Goal: Task Accomplishment & Management: Use online tool/utility

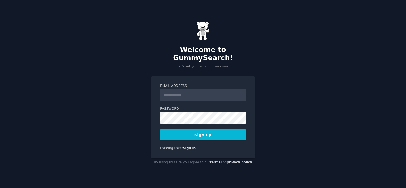
click at [194, 91] on input "Email Address" at bounding box center [203, 95] width 86 height 12
type input "**********"
click at [222, 133] on button "Sign up" at bounding box center [203, 134] width 86 height 11
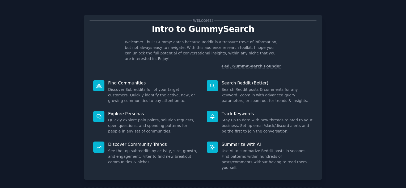
click at [363, 71] on div "Welcome! Intro to GummySearch Welcome! I built GummySearch because Reddit is a …" at bounding box center [202, 109] width 391 height 204
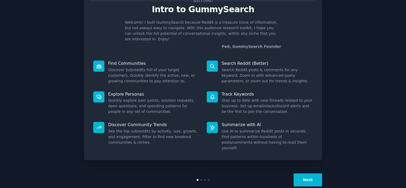
click at [307, 173] on button "Next" at bounding box center [308, 179] width 28 height 13
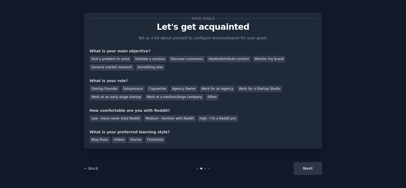
scroll to position [2, 0]
click at [92, 167] on div "← Back" at bounding box center [123, 169] width 79 height 6
click at [92, 167] on link "← Back" at bounding box center [91, 168] width 14 height 4
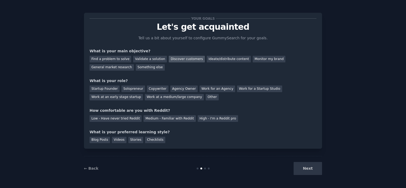
click at [188, 59] on div "Discover customers" at bounding box center [187, 59] width 36 height 7
click at [123, 69] on div "General market research" at bounding box center [112, 67] width 44 height 7
click at [173, 57] on div "Discover customers" at bounding box center [187, 59] width 36 height 7
click at [238, 88] on div "Work for a Startup Studio" at bounding box center [259, 89] width 45 height 7
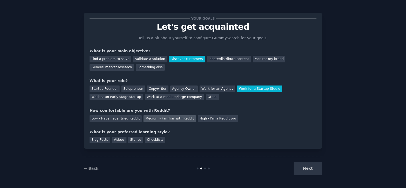
click at [169, 121] on div "Medium - Familiar with Reddit" at bounding box center [169, 118] width 52 height 7
click at [153, 141] on div "Checklists" at bounding box center [155, 140] width 20 height 7
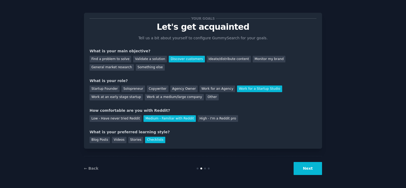
click at [317, 171] on button "Next" at bounding box center [308, 168] width 28 height 13
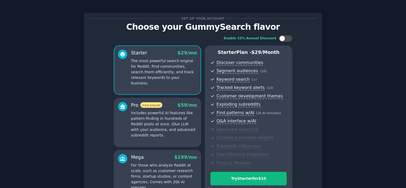
scroll to position [64, 0]
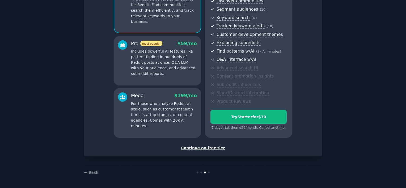
click at [197, 148] on div "Continue on free tier" at bounding box center [203, 148] width 227 height 6
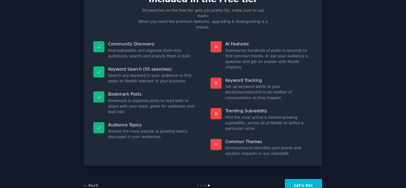
scroll to position [30, 0]
click at [304, 179] on button "Let's Go!" at bounding box center [303, 185] width 37 height 13
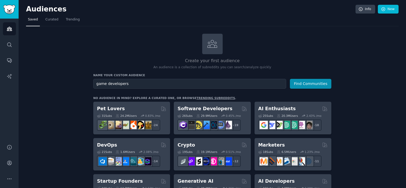
type input "game developers"
drag, startPoint x: 319, startPoint y: 77, endPoint x: 316, endPoint y: 83, distance: 7.1
click at [319, 77] on div "Name your custom audience Audience Name game developers Find Communities" at bounding box center [212, 80] width 238 height 15
click at [316, 83] on button "Find Communities" at bounding box center [310, 84] width 41 height 10
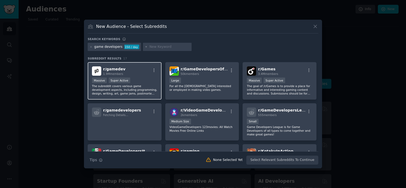
click at [145, 76] on div "r/ gamedev 1.9M members Massive Super Active The subreddit covers various game …" at bounding box center [125, 80] width 74 height 37
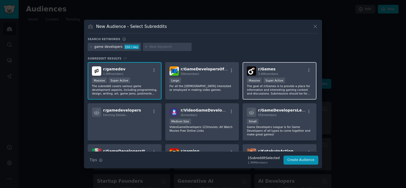
click at [289, 70] on div "r/ Games 3.4M members" at bounding box center [279, 70] width 65 height 9
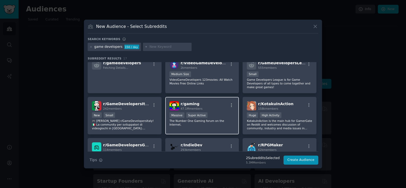
scroll to position [53, 0]
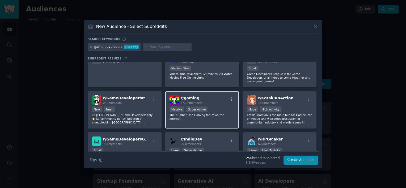
click at [218, 111] on div "1,000,000+ members Massive Super Active" at bounding box center [201, 110] width 65 height 7
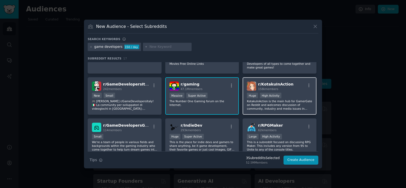
scroll to position [80, 0]
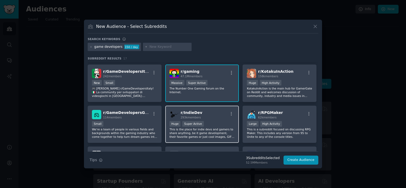
click at [216, 116] on div "r/ IndieDev 293k members" at bounding box center [201, 114] width 65 height 9
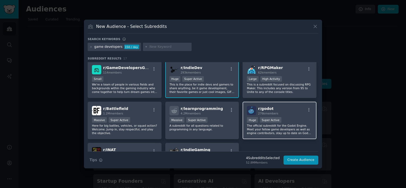
scroll to position [133, 0]
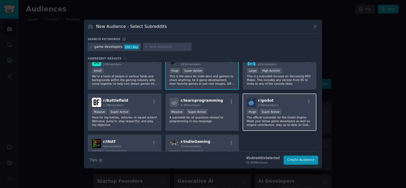
click at [297, 103] on div "r/ godot 276k members" at bounding box center [279, 102] width 65 height 9
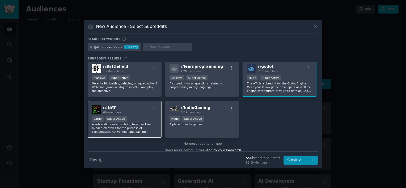
scroll to position [170, 0]
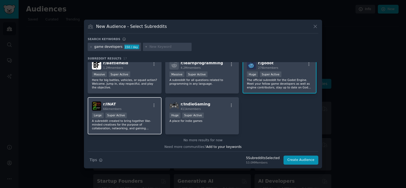
click at [136, 105] on div "r/ INAT 66k members" at bounding box center [124, 105] width 65 height 9
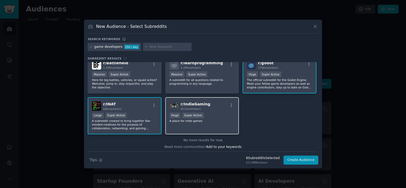
click at [213, 109] on div "r/ IndieGaming 411k members Huge Super Active A place for indie games" at bounding box center [202, 115] width 74 height 37
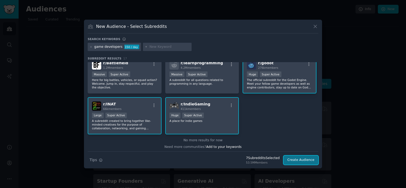
click at [303, 162] on button "Create Audience" at bounding box center [300, 160] width 35 height 9
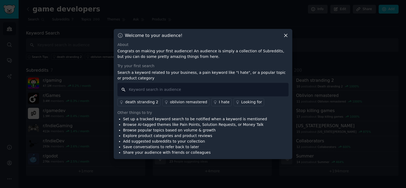
click at [184, 93] on input "text" at bounding box center [202, 90] width 171 height 14
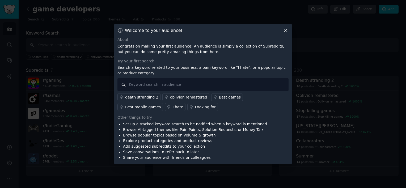
click at [214, 83] on input "text" at bounding box center [202, 85] width 171 height 14
click at [209, 82] on input "text" at bounding box center [202, 85] width 171 height 14
click at [184, 83] on input "text" at bounding box center [202, 85] width 171 height 14
type input "g"
type input "t"
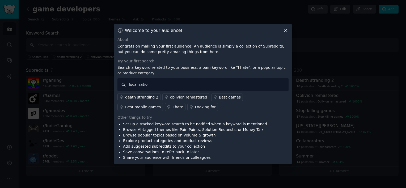
type input "localization"
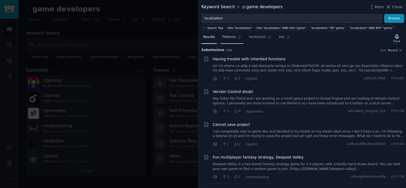
click at [234, 33] on link "Patterns" at bounding box center [232, 38] width 23 height 11
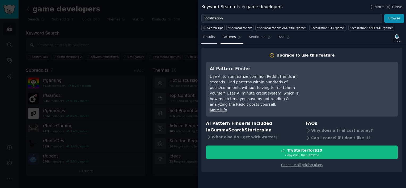
click at [210, 39] on span "Results" at bounding box center [209, 37] width 12 height 5
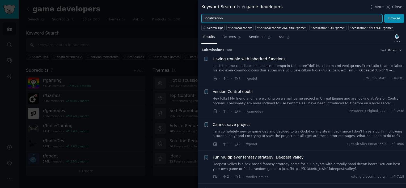
drag, startPoint x: 239, startPoint y: 20, endPoint x: 119, endPoint y: 4, distance: 121.1
click at [135, 4] on div "Keyword Search in game developers More Close localization Browse Search Tips ti…" at bounding box center [203, 94] width 406 height 188
type input "g"
type input "l"
click at [384, 14] on button "Browse" at bounding box center [394, 18] width 20 height 9
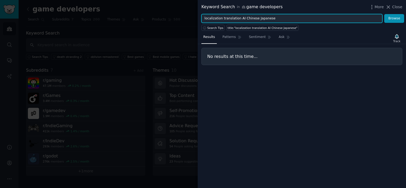
drag, startPoint x: 228, startPoint y: 18, endPoint x: 301, endPoint y: 18, distance: 73.1
click at [301, 18] on input "localization translation AI Chinese Japanese" at bounding box center [291, 18] width 181 height 9
type input "localization"
drag, startPoint x: 232, startPoint y: 19, endPoint x: 167, endPoint y: 14, distance: 64.7
click at [167, 14] on div "Keyword Search in game developers More Close localization Browse Search Tips ti…" at bounding box center [203, 94] width 406 height 188
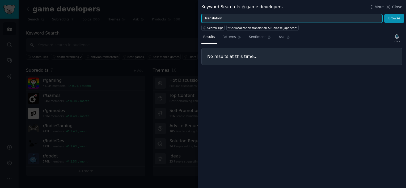
type input "Translation"
click at [384, 14] on button "Browse" at bounding box center [394, 18] width 20 height 9
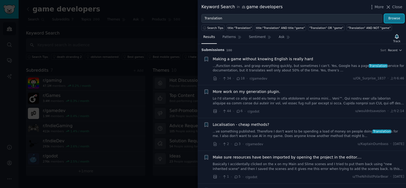
click at [390, 18] on button "Browse" at bounding box center [394, 18] width 20 height 9
click at [391, 8] on icon at bounding box center [388, 7] width 6 height 6
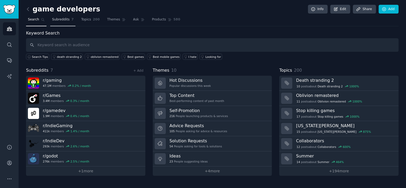
click at [52, 22] on link "Subreddits 7" at bounding box center [62, 20] width 25 height 11
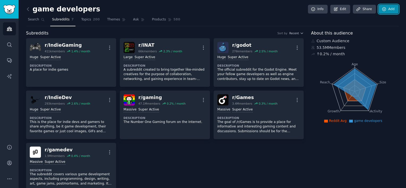
click at [382, 7] on icon at bounding box center [384, 9] width 5 height 5
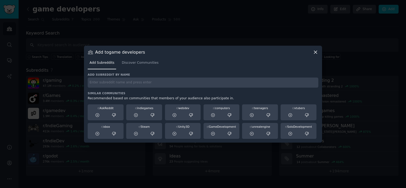
click at [314, 53] on icon at bounding box center [316, 52] width 6 height 6
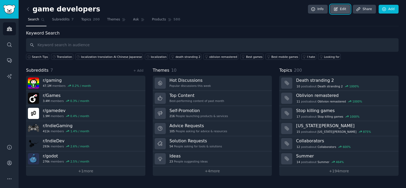
click at [335, 10] on icon at bounding box center [335, 9] width 5 height 5
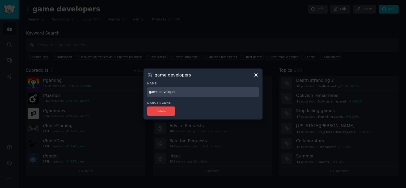
click at [258, 75] on icon at bounding box center [256, 75] width 6 height 6
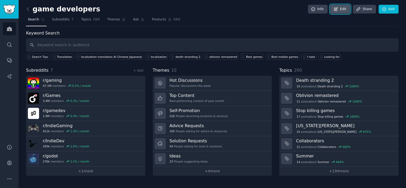
click at [340, 9] on link "Edit" at bounding box center [340, 9] width 20 height 9
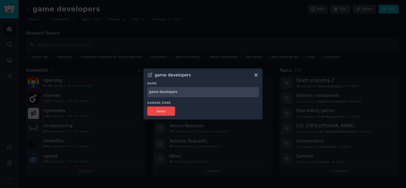
click at [182, 90] on input "game developers" at bounding box center [203, 92] width 112 height 10
click at [180, 95] on input "game developers" at bounding box center [203, 92] width 112 height 10
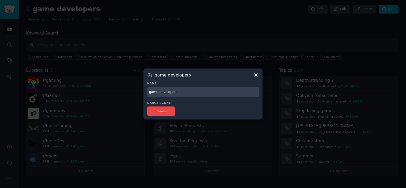
click at [255, 75] on icon at bounding box center [256, 75] width 6 height 6
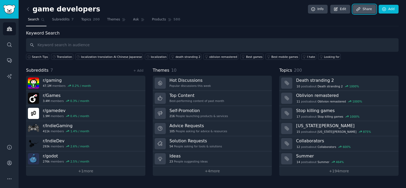
click at [364, 8] on link "Share" at bounding box center [364, 9] width 23 height 9
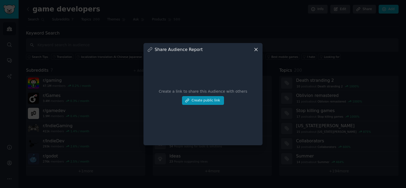
click at [256, 48] on icon at bounding box center [256, 50] width 6 height 6
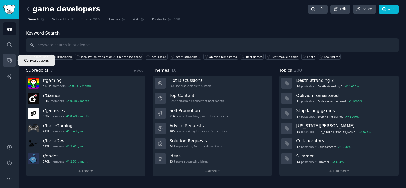
click at [9, 62] on icon "Sidebar" at bounding box center [10, 61] width 6 height 6
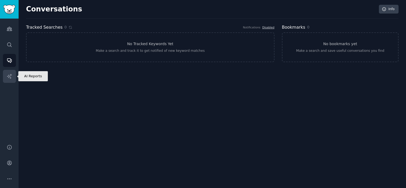
click at [7, 79] on icon "Sidebar" at bounding box center [10, 77] width 6 height 6
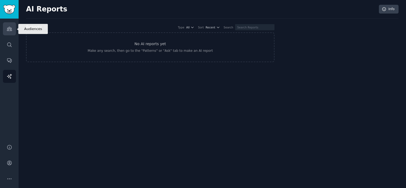
click at [9, 28] on icon "Sidebar" at bounding box center [9, 29] width 5 height 4
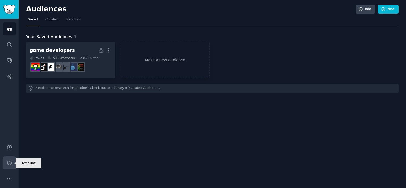
click at [12, 159] on link "Account" at bounding box center [9, 162] width 13 height 13
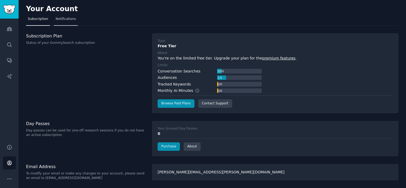
click at [71, 19] on span "Notifications" at bounding box center [66, 19] width 20 height 5
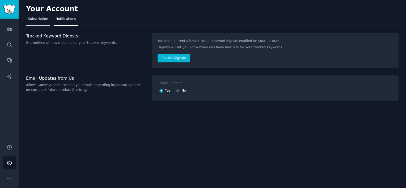
click at [39, 16] on link "Subscription" at bounding box center [38, 20] width 24 height 11
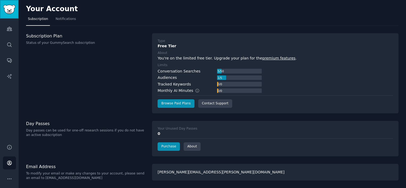
click at [5, 8] on img "Sidebar" at bounding box center [9, 9] width 12 height 9
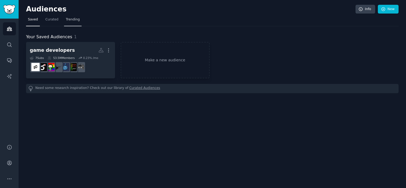
click at [73, 22] on link "Trending" at bounding box center [73, 20] width 18 height 11
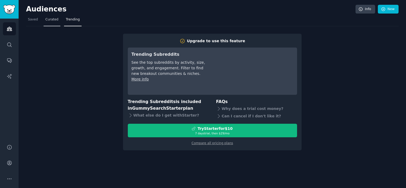
click at [48, 20] on span "Curated" at bounding box center [51, 19] width 13 height 5
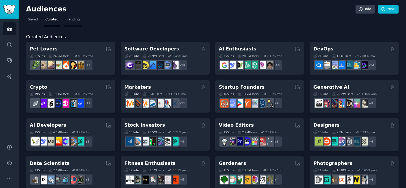
click at [66, 20] on span "Trending" at bounding box center [73, 19] width 14 height 5
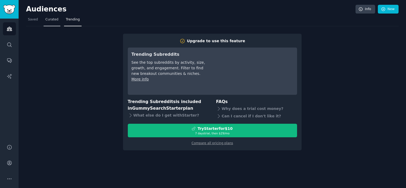
click at [52, 21] on span "Curated" at bounding box center [51, 19] width 13 height 5
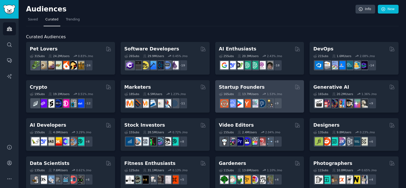
click at [266, 87] on div "Startup Founders" at bounding box center [260, 87] width 82 height 7
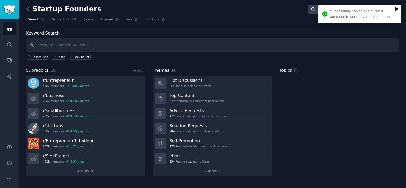
click at [398, 9] on icon "close" at bounding box center [397, 9] width 4 height 4
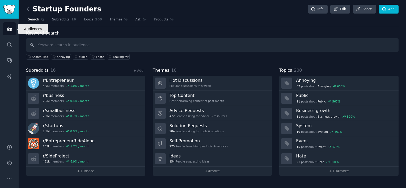
click at [12, 29] on icon "Sidebar" at bounding box center [10, 29] width 6 height 6
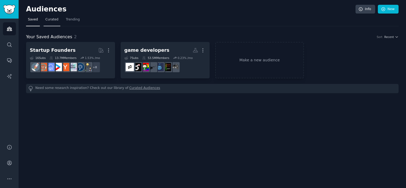
click at [55, 18] on span "Curated" at bounding box center [51, 19] width 13 height 5
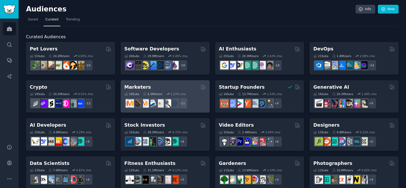
click at [173, 89] on div "Marketers" at bounding box center [165, 87] width 82 height 7
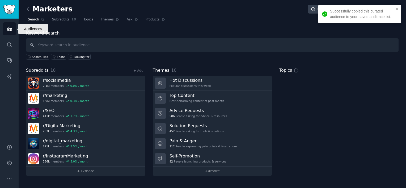
click at [12, 28] on icon "Sidebar" at bounding box center [10, 29] width 6 height 6
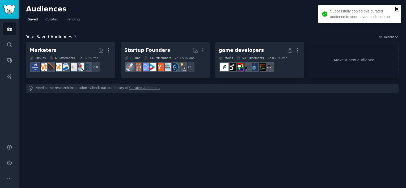
click at [397, 10] on icon "close" at bounding box center [397, 9] width 4 height 4
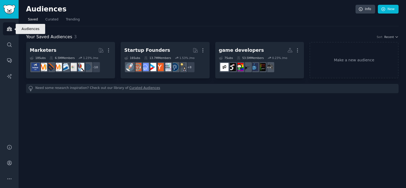
click at [13, 28] on link "Audiences" at bounding box center [9, 28] width 13 height 13
click at [13, 10] on img "Sidebar" at bounding box center [9, 9] width 12 height 9
click at [10, 27] on icon "Sidebar" at bounding box center [9, 29] width 5 height 4
click at [54, 22] on link "Curated" at bounding box center [52, 20] width 17 height 11
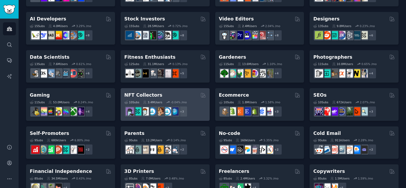
scroll to position [133, 0]
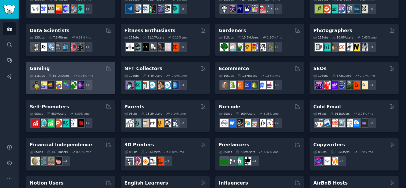
click at [84, 65] on div "Gaming" at bounding box center [71, 68] width 82 height 7
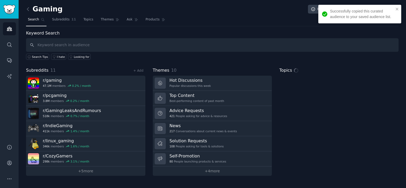
click at [400, 8] on div "Successfully copied this curated audience to your saved audience list." at bounding box center [359, 14] width 83 height 19
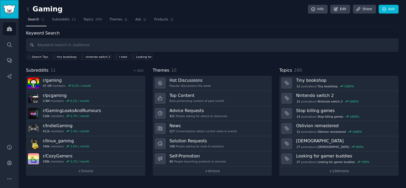
click at [6, 12] on img "Sidebar" at bounding box center [9, 9] width 12 height 9
